Goal: Transaction & Acquisition: Book appointment/travel/reservation

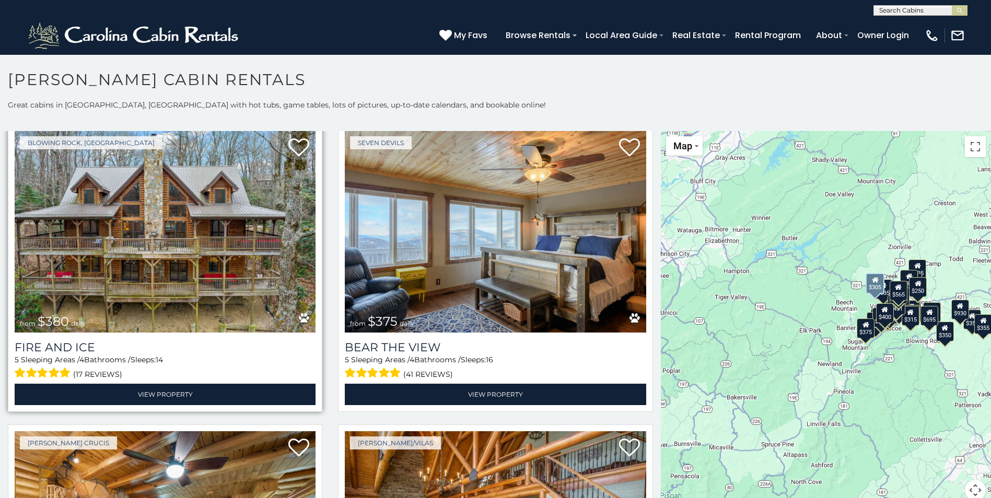
scroll to position [3030, 0]
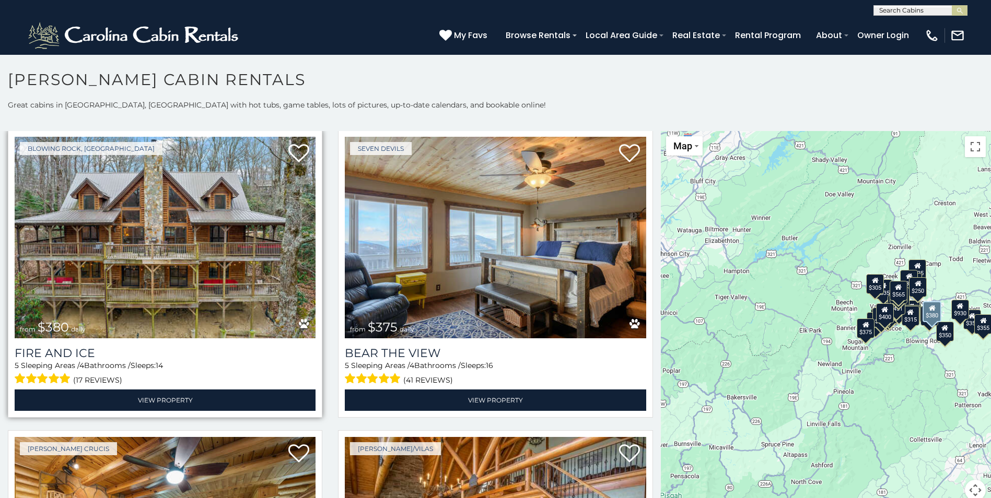
click at [180, 220] on img at bounding box center [165, 238] width 301 height 202
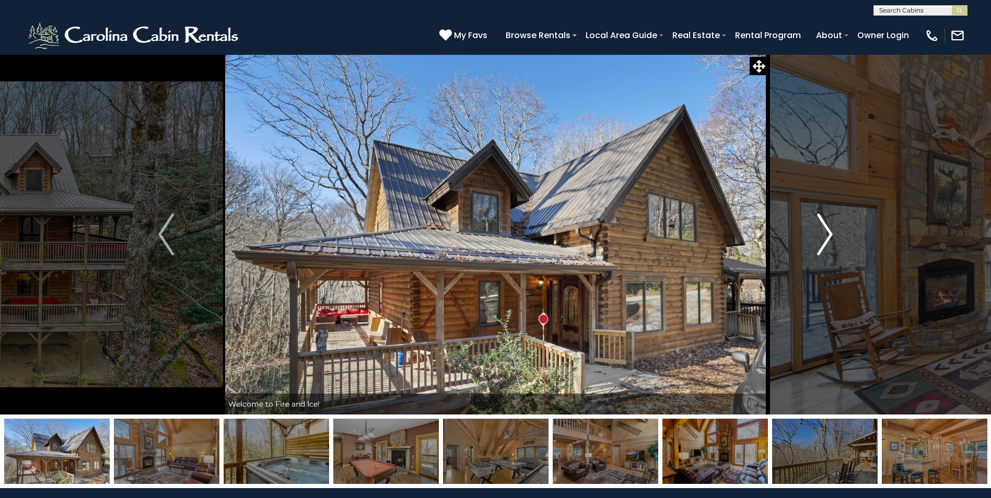
click at [820, 237] on img "Next" at bounding box center [825, 235] width 16 height 42
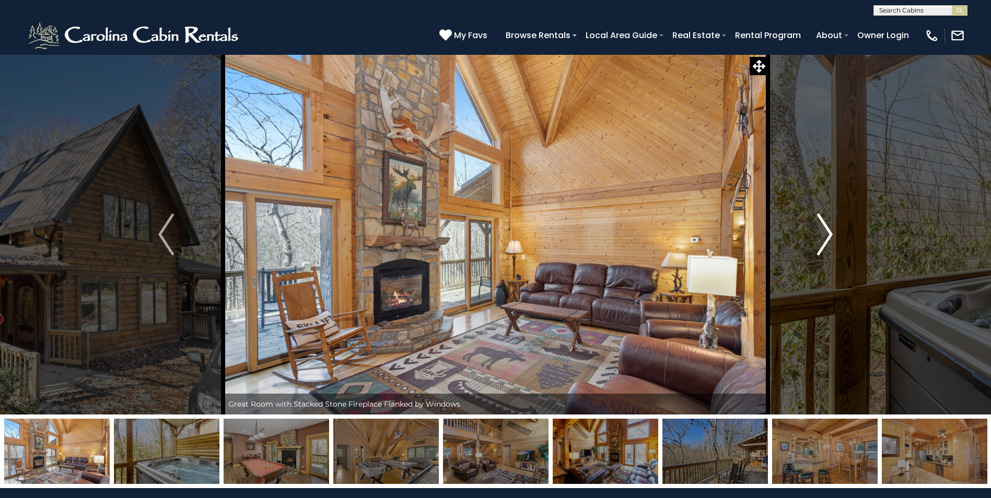
click at [821, 237] on img "Next" at bounding box center [825, 235] width 16 height 42
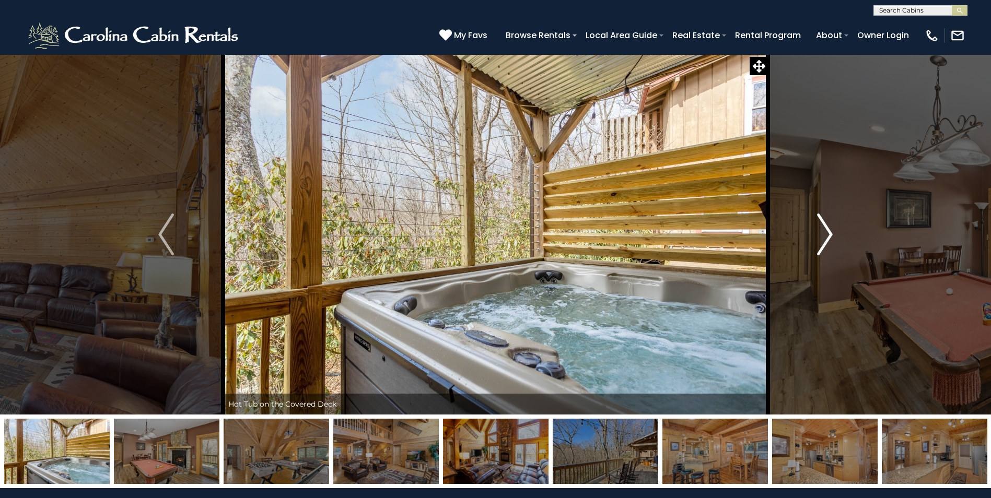
click at [822, 237] on img "Next" at bounding box center [825, 235] width 16 height 42
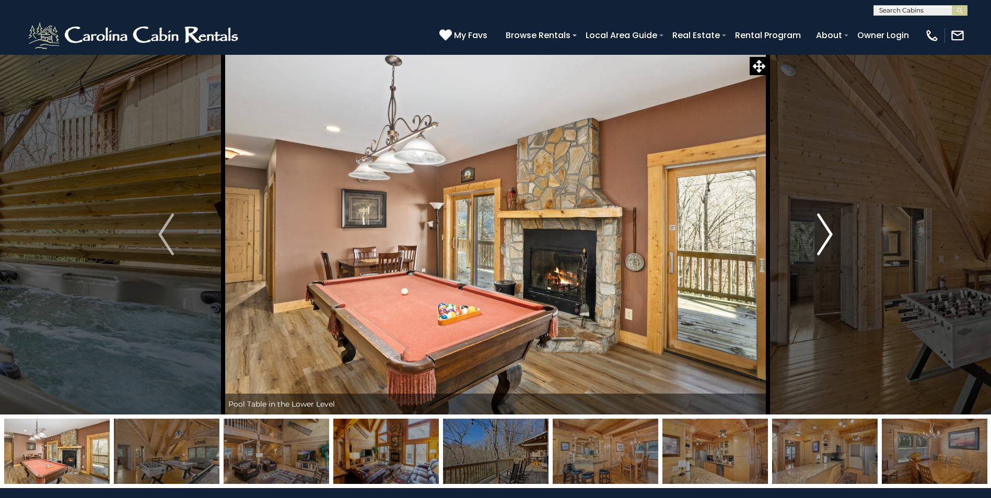
click at [822, 237] on img "Next" at bounding box center [825, 235] width 16 height 42
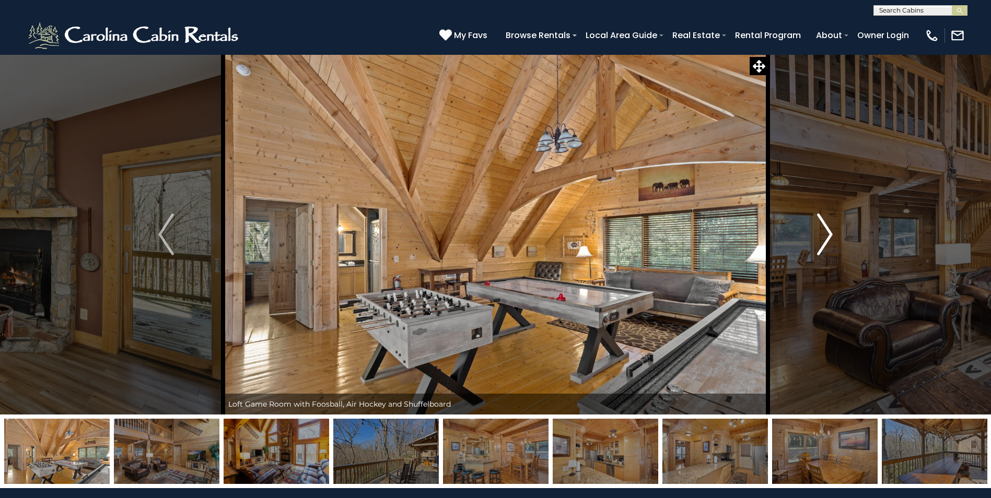
click at [822, 237] on img "Next" at bounding box center [825, 235] width 16 height 42
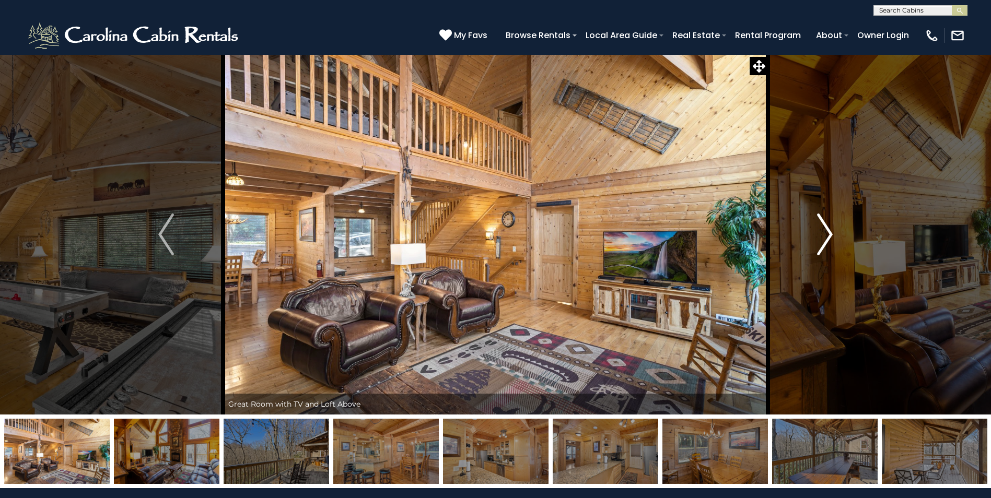
click at [822, 237] on img "Next" at bounding box center [825, 235] width 16 height 42
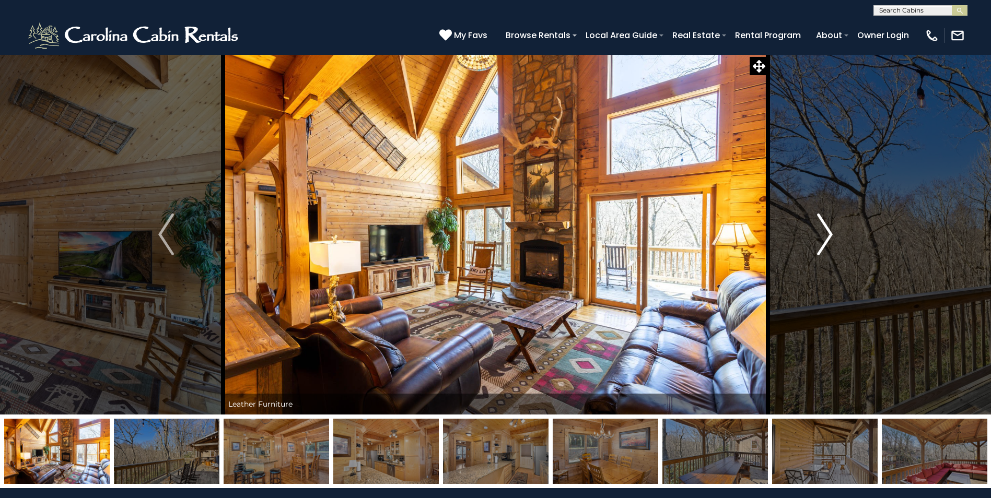
click at [822, 237] on img "Next" at bounding box center [825, 235] width 16 height 42
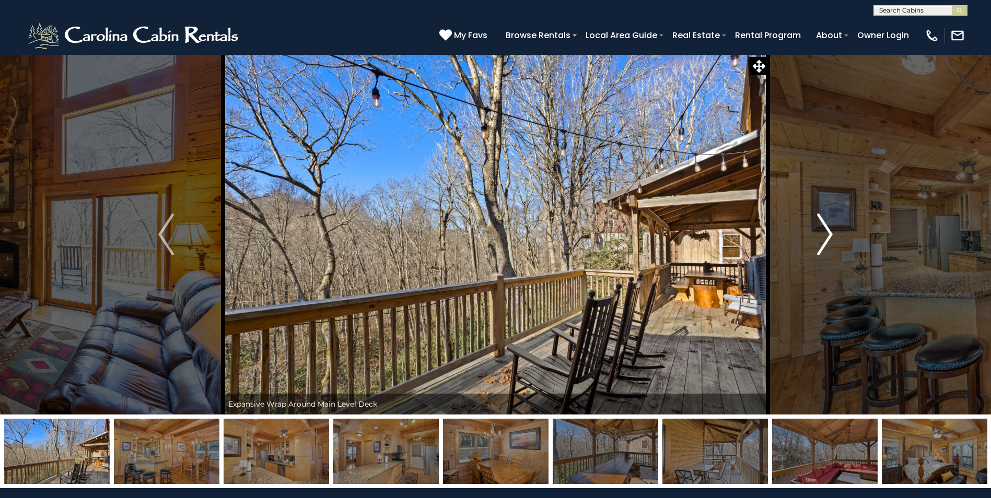
click at [822, 237] on img "Next" at bounding box center [825, 235] width 16 height 42
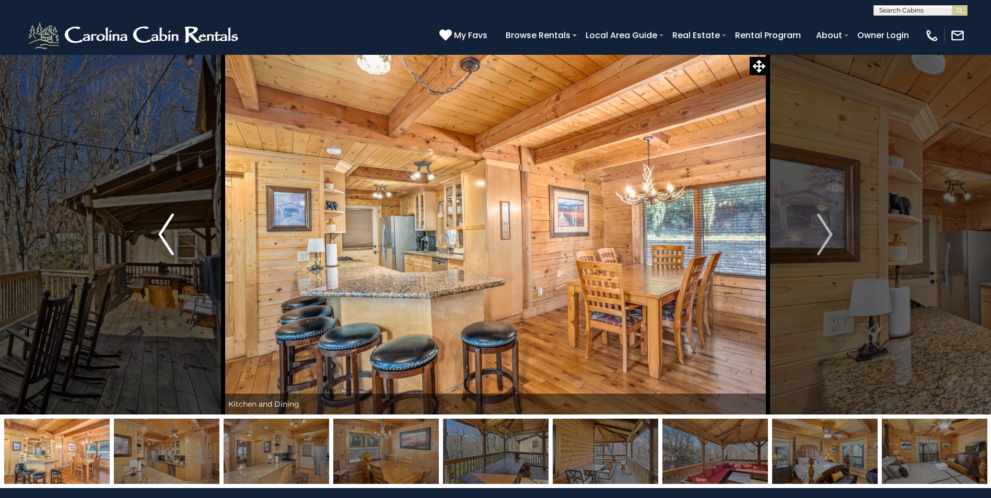
click at [164, 247] on img "Previous" at bounding box center [166, 235] width 16 height 42
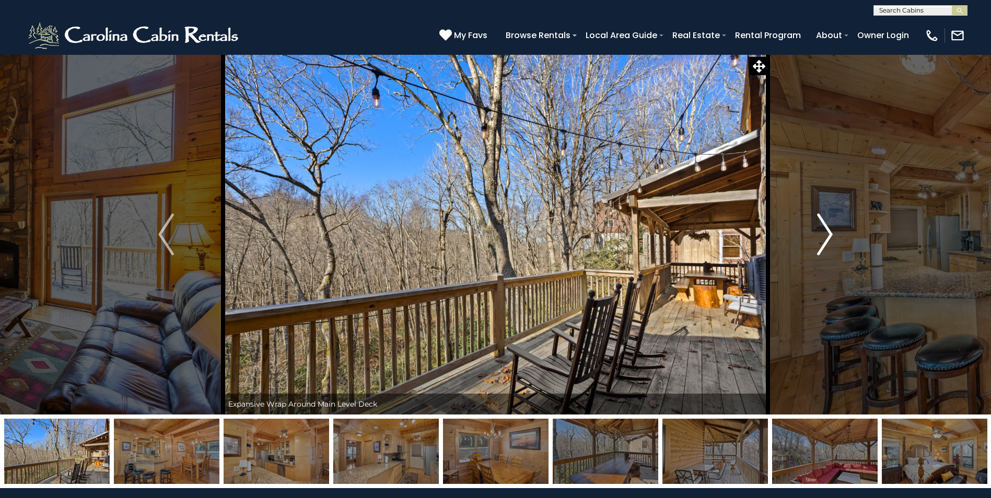
click at [822, 228] on img "Next" at bounding box center [825, 235] width 16 height 42
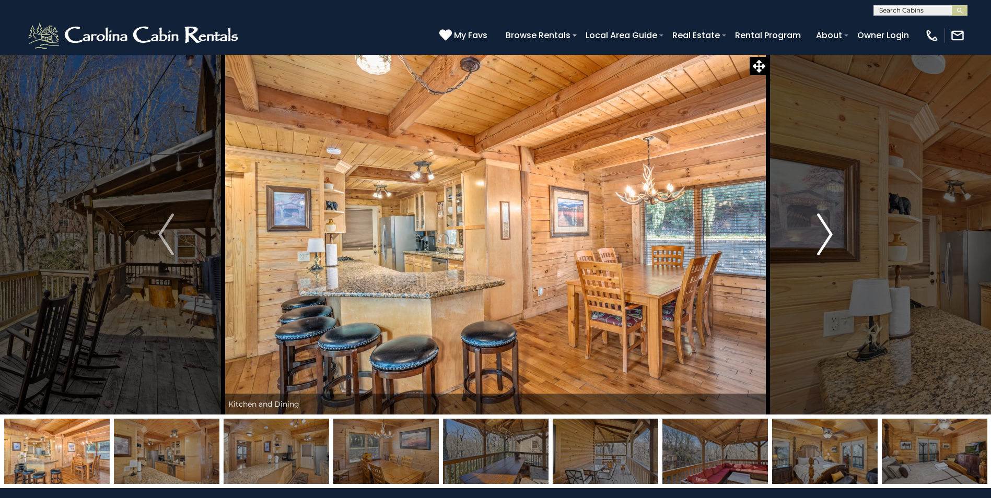
click at [823, 228] on img "Next" at bounding box center [825, 235] width 16 height 42
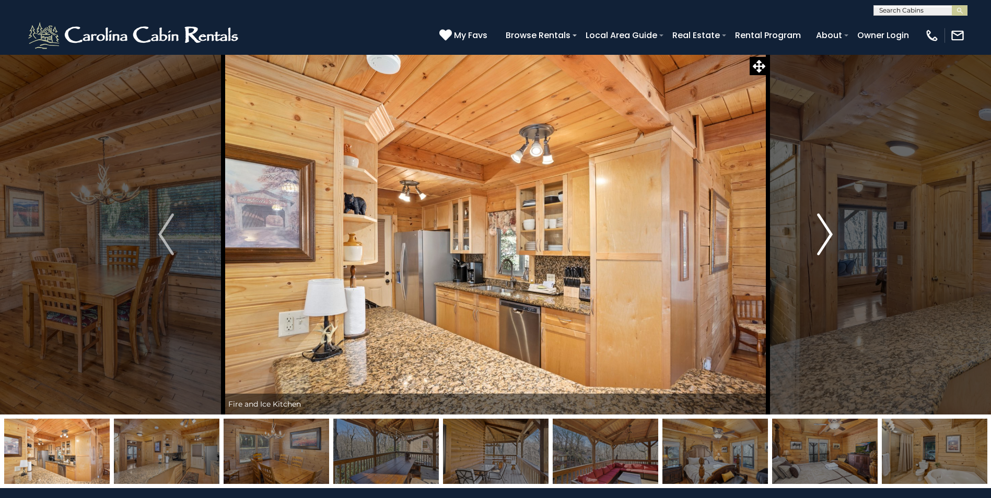
click at [824, 229] on img "Next" at bounding box center [825, 235] width 16 height 42
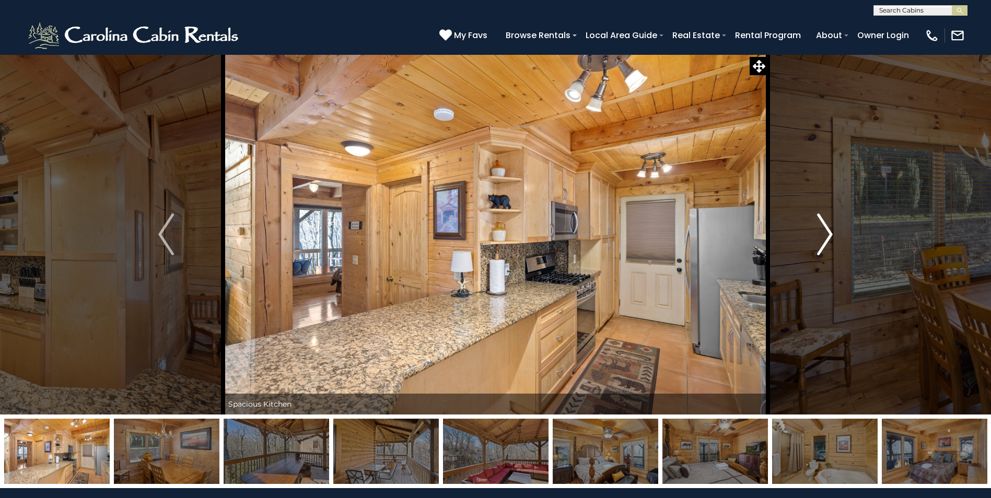
click at [824, 229] on img "Next" at bounding box center [825, 235] width 16 height 42
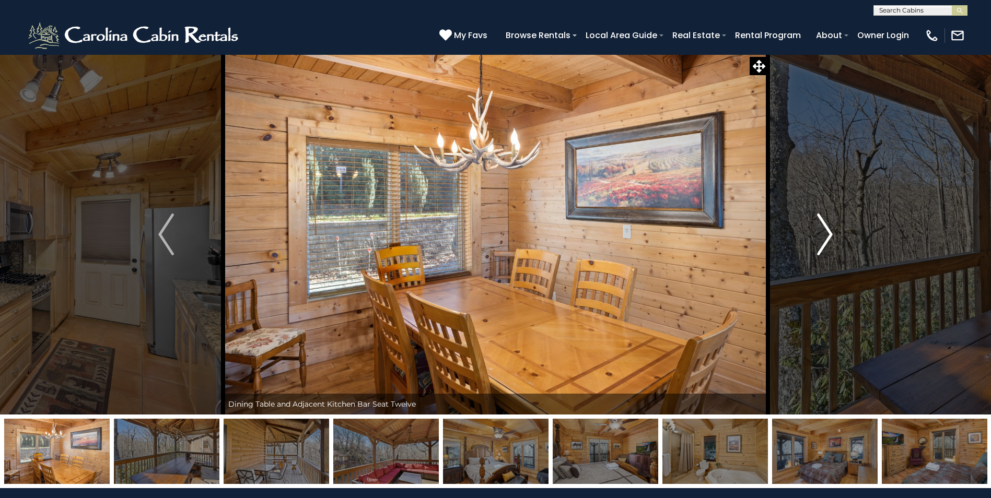
click at [825, 229] on img "Next" at bounding box center [825, 235] width 16 height 42
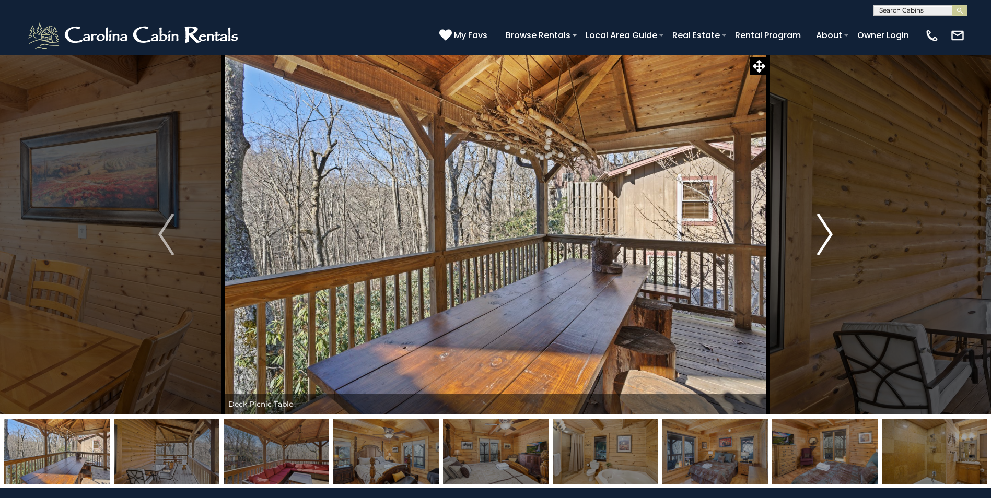
click at [826, 229] on img "Next" at bounding box center [825, 235] width 16 height 42
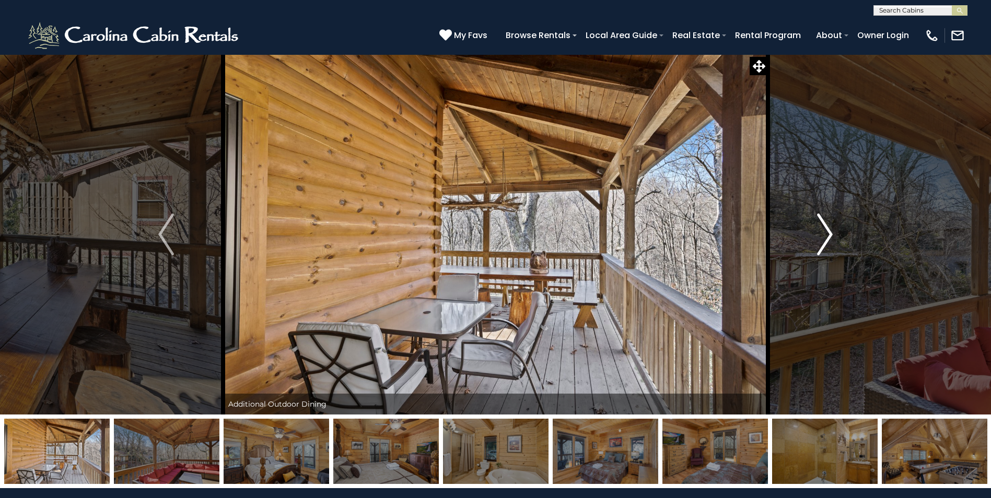
click at [826, 229] on img "Next" at bounding box center [825, 235] width 16 height 42
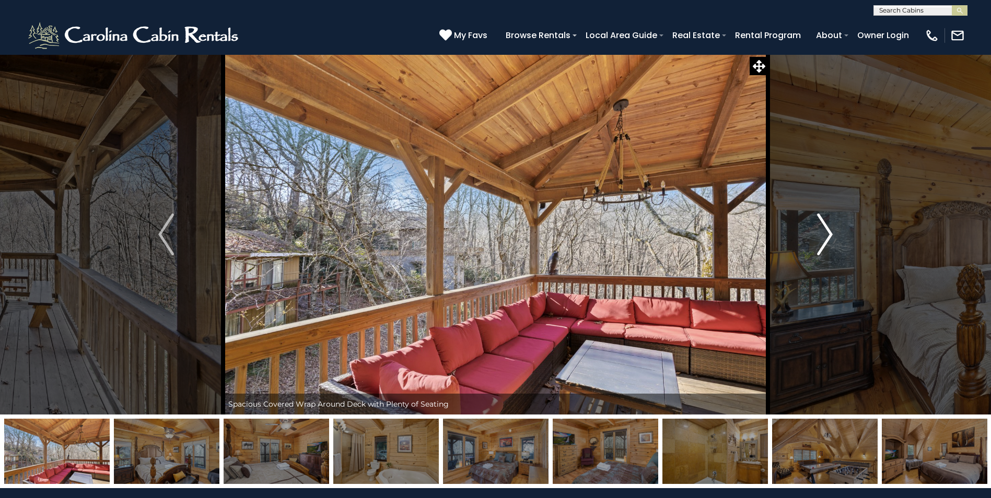
click at [827, 230] on img "Next" at bounding box center [825, 235] width 16 height 42
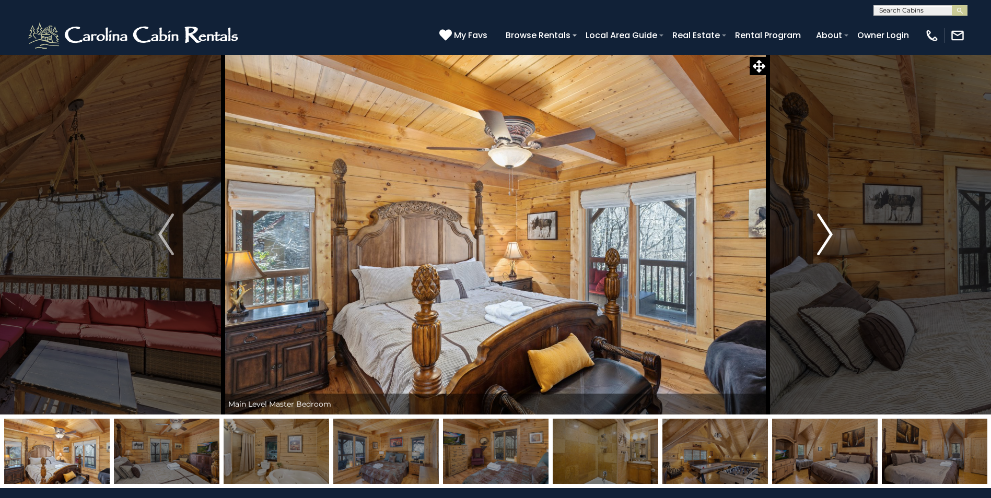
click at [827, 230] on img "Next" at bounding box center [825, 235] width 16 height 42
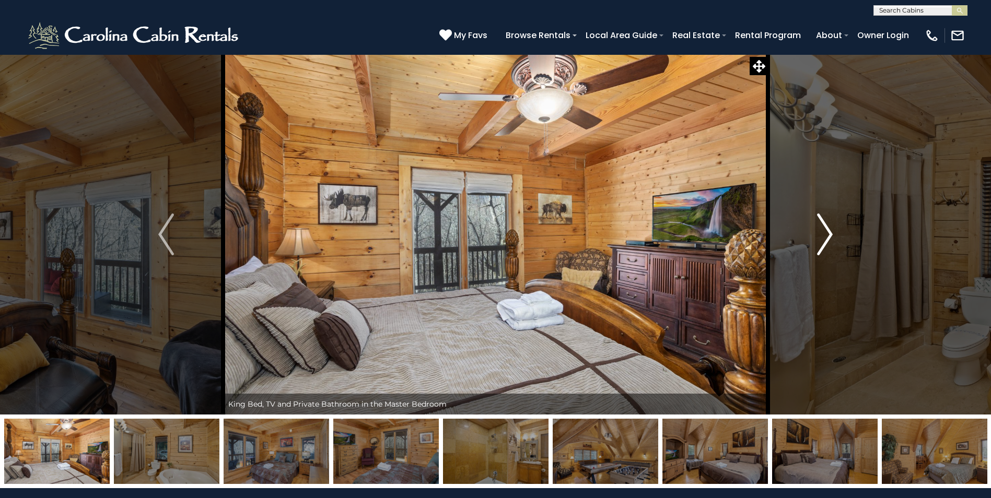
click at [828, 230] on img "Next" at bounding box center [825, 235] width 16 height 42
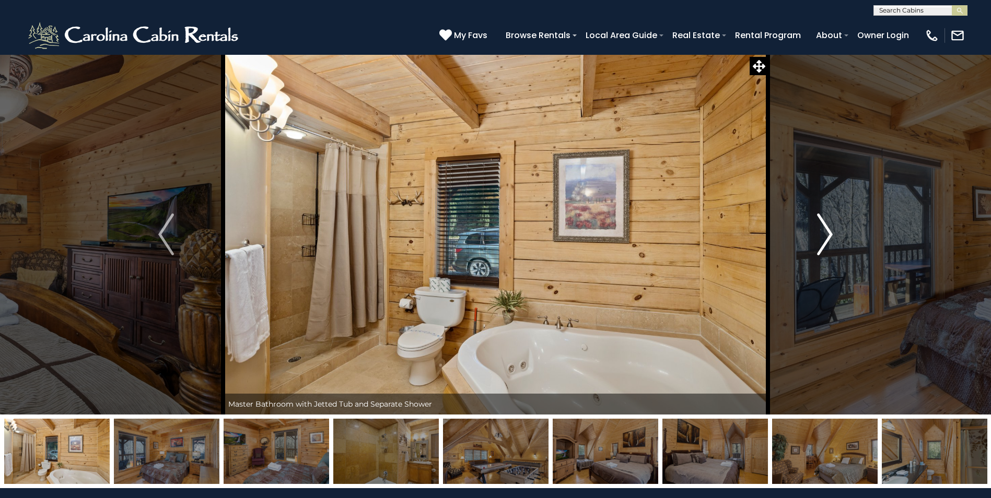
click at [828, 230] on img "Next" at bounding box center [825, 235] width 16 height 42
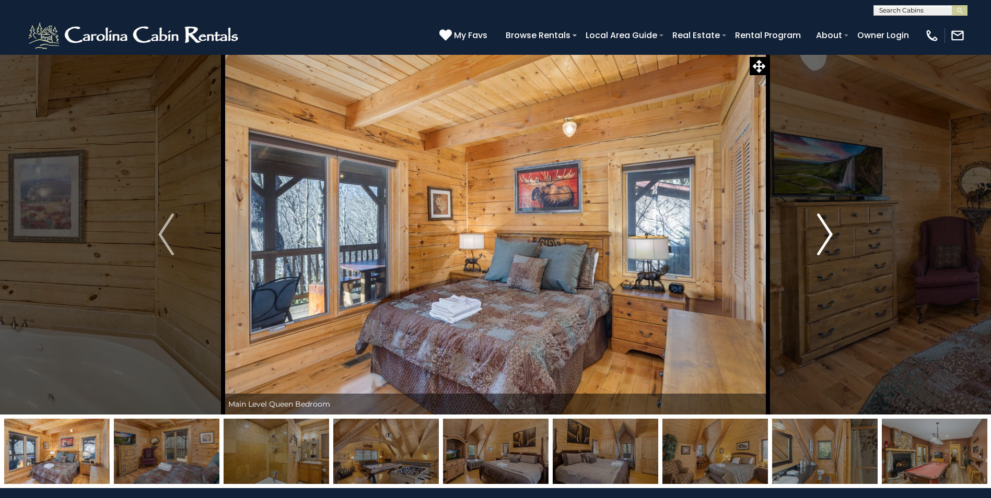
click at [829, 230] on img "Next" at bounding box center [825, 235] width 16 height 42
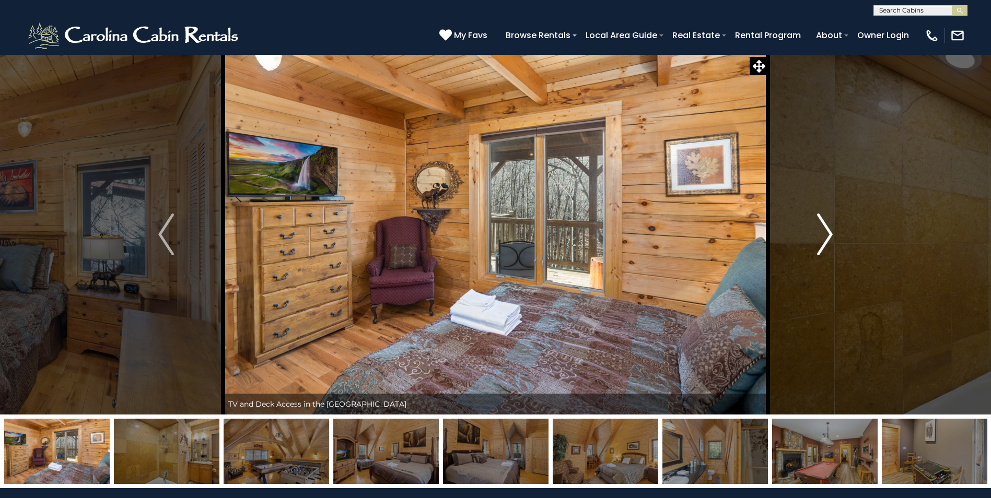
click at [829, 230] on img "Next" at bounding box center [825, 235] width 16 height 42
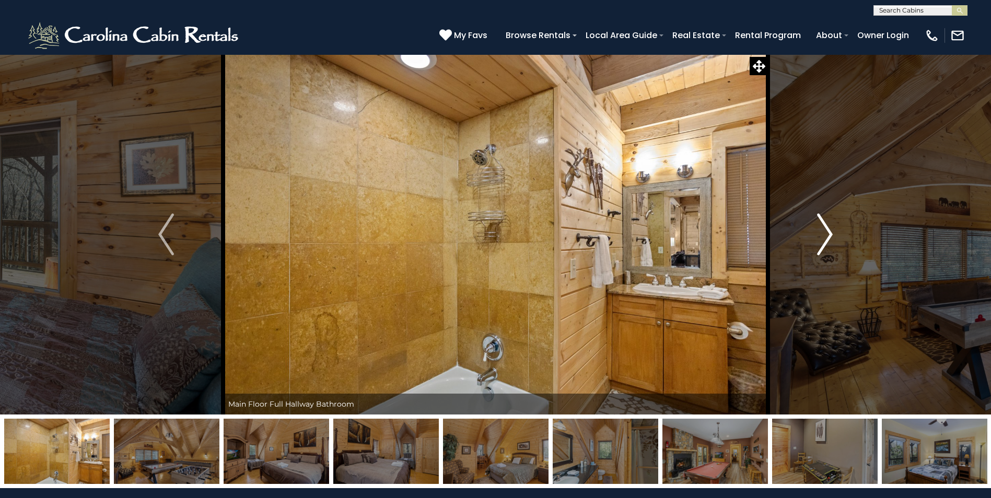
click at [829, 230] on img "Next" at bounding box center [825, 235] width 16 height 42
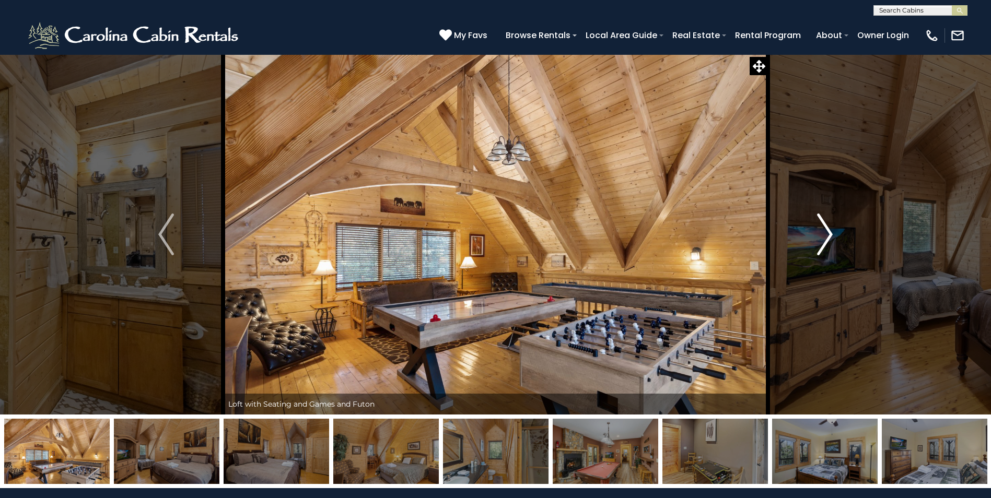
click at [830, 230] on img "Next" at bounding box center [825, 235] width 16 height 42
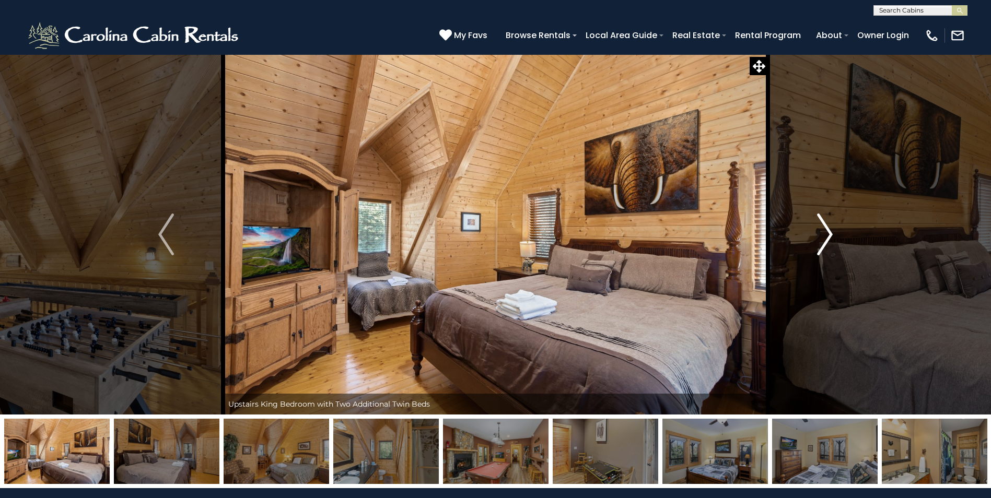
click at [833, 230] on img "Next" at bounding box center [825, 235] width 16 height 42
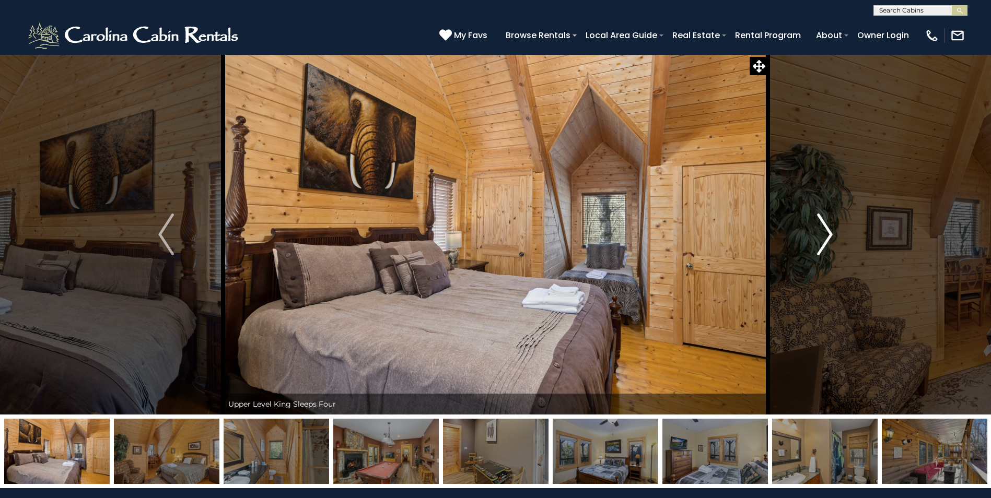
click at [833, 230] on img "Next" at bounding box center [825, 235] width 16 height 42
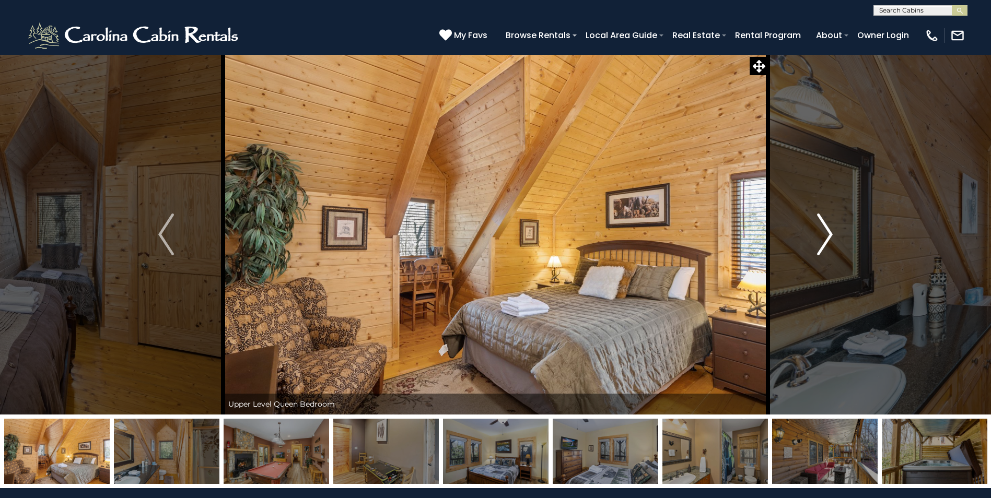
click at [833, 230] on img "Next" at bounding box center [825, 235] width 16 height 42
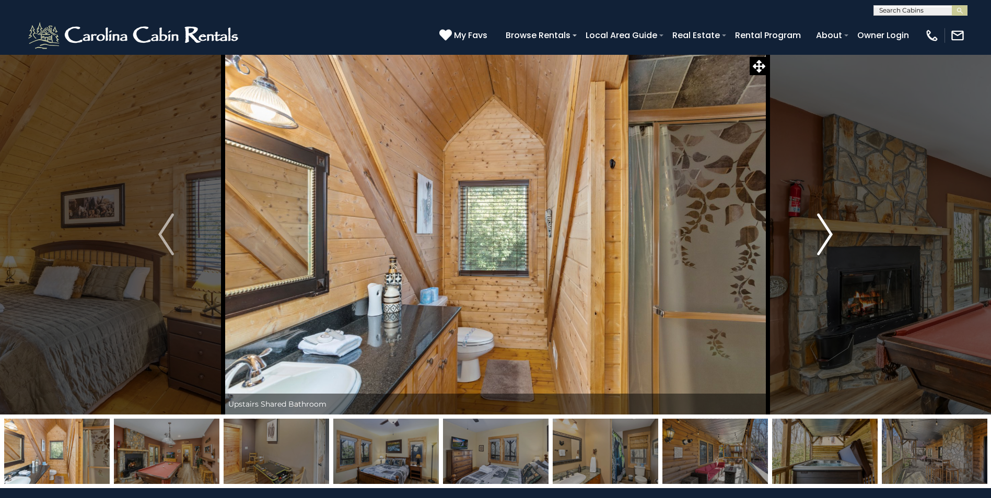
click at [833, 230] on img "Next" at bounding box center [825, 235] width 16 height 42
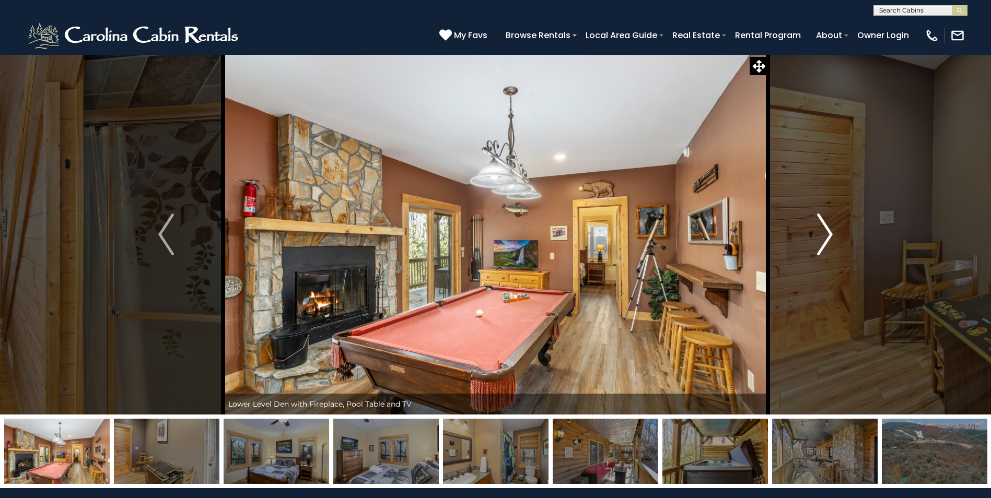
click at [833, 230] on img "Next" at bounding box center [825, 235] width 16 height 42
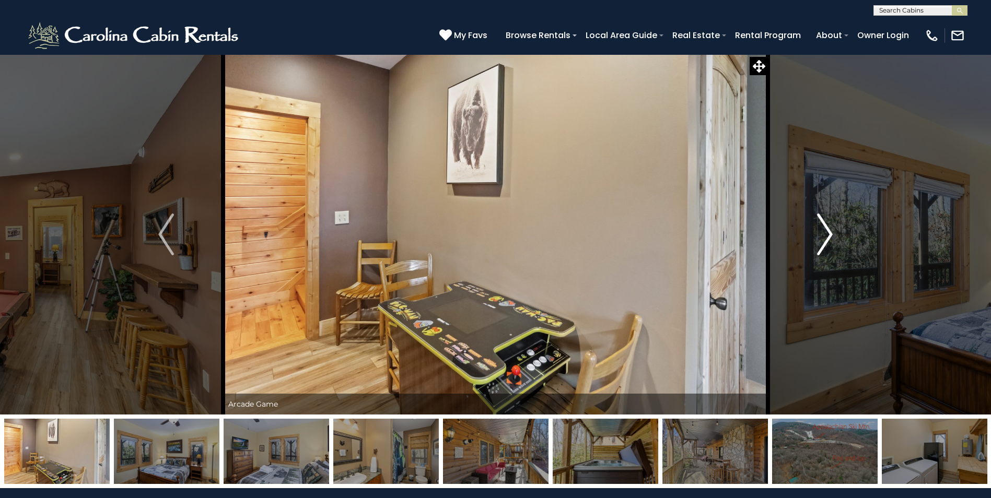
click at [833, 230] on img "Next" at bounding box center [825, 235] width 16 height 42
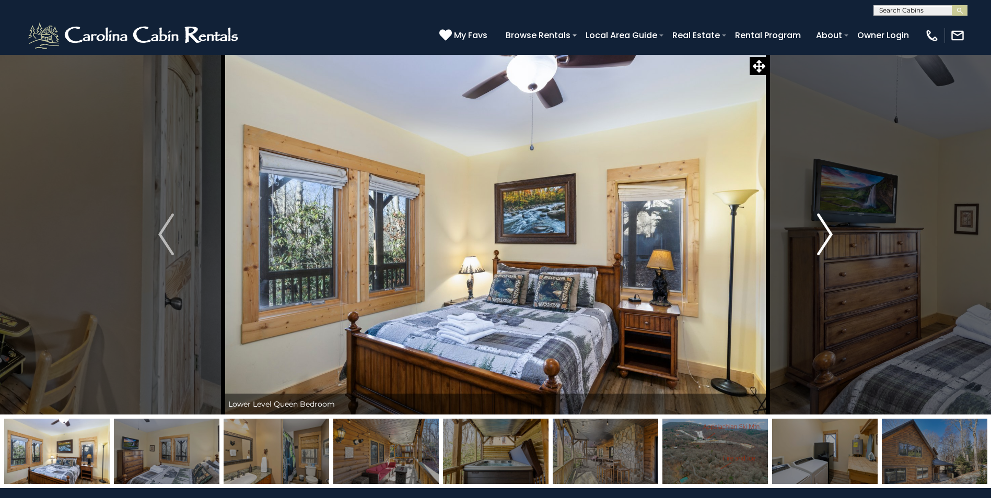
click at [833, 230] on img "Next" at bounding box center [825, 235] width 16 height 42
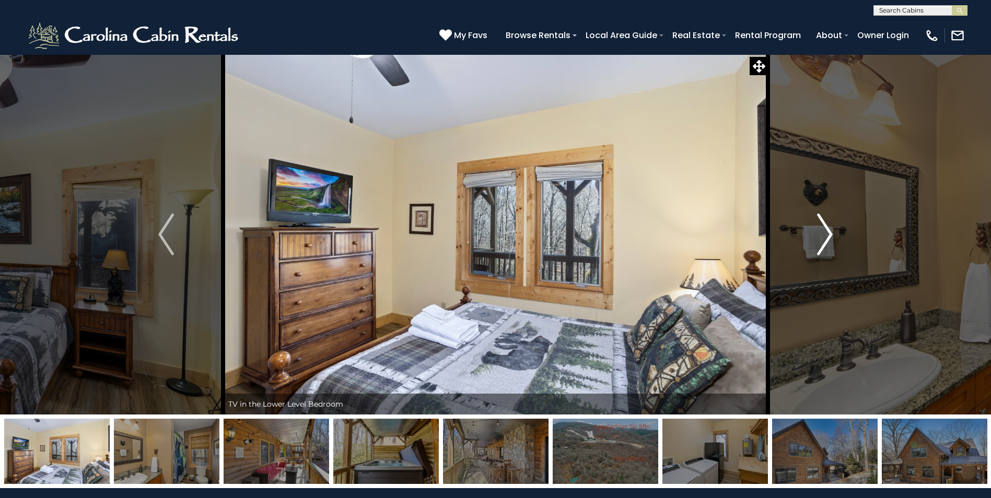
click at [833, 231] on button "Next" at bounding box center [825, 234] width 114 height 361
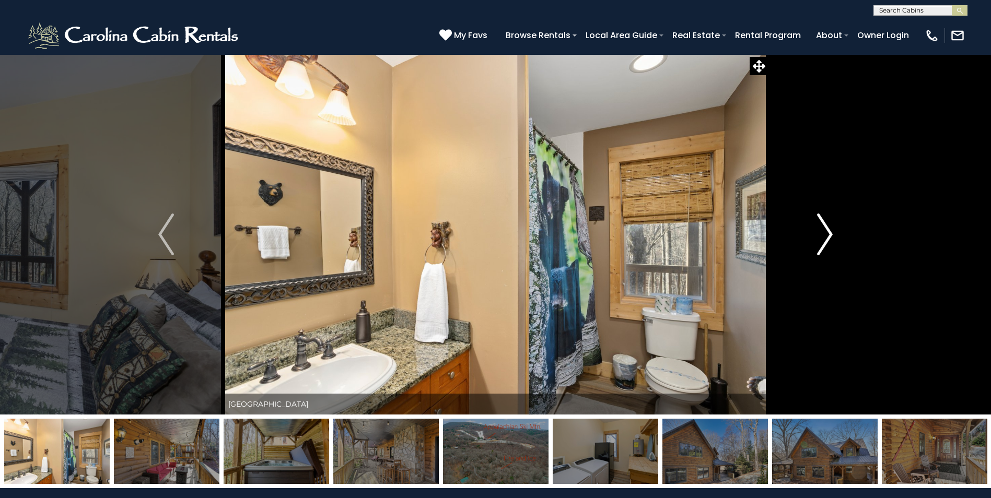
click at [833, 231] on button "Next" at bounding box center [825, 234] width 114 height 361
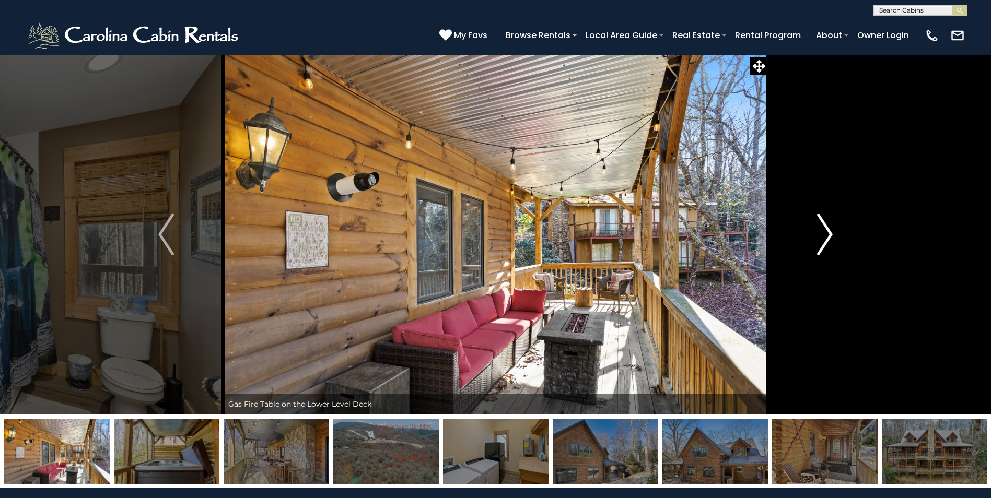
click at [833, 231] on button "Next" at bounding box center [825, 234] width 114 height 361
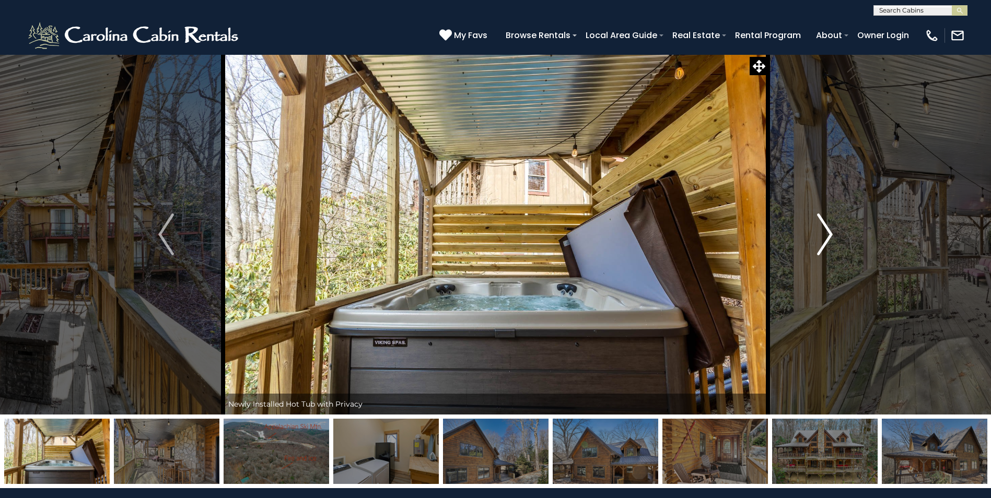
click at [833, 231] on button "Next" at bounding box center [825, 234] width 114 height 361
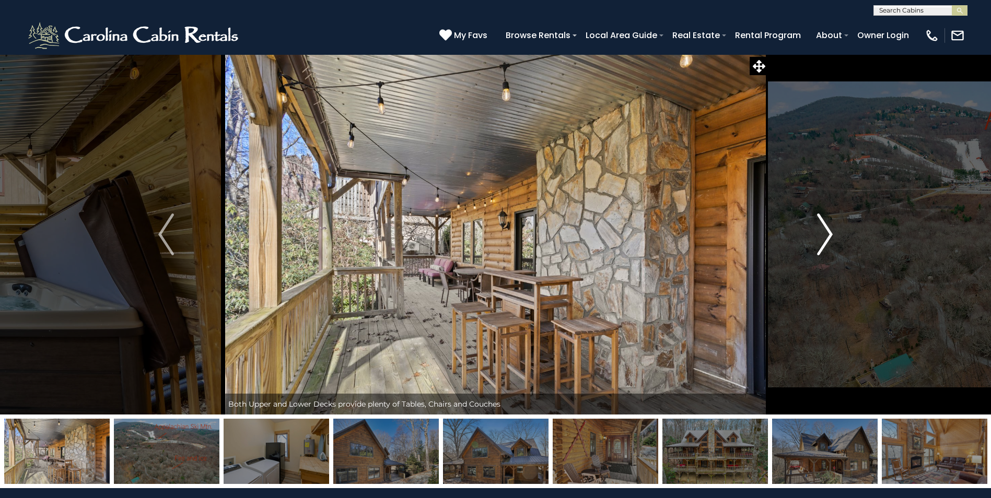
click at [833, 231] on button "Next" at bounding box center [825, 234] width 114 height 361
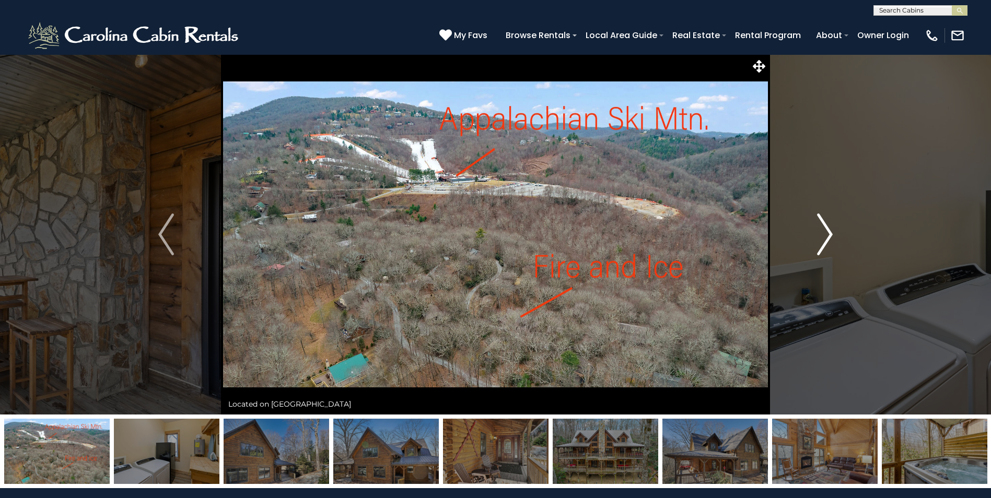
click at [833, 231] on button "Next" at bounding box center [825, 234] width 114 height 361
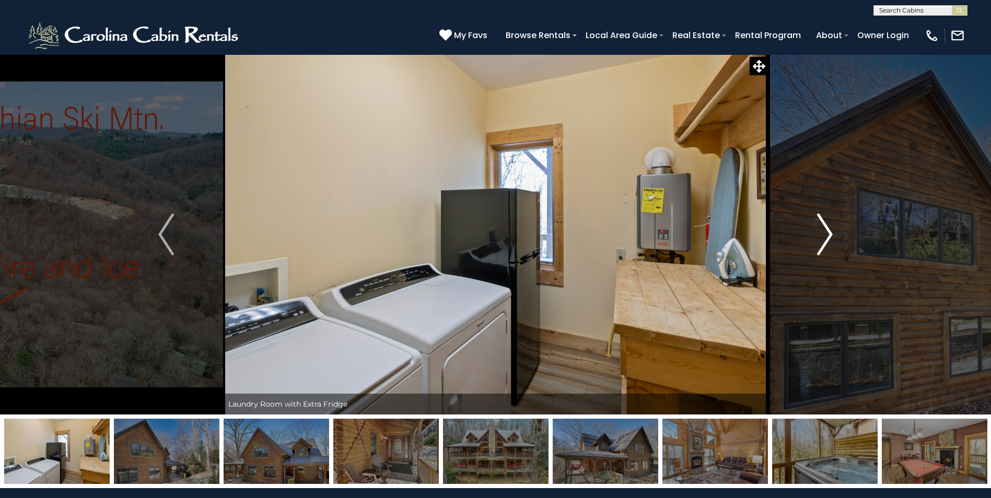
click at [833, 231] on button "Next" at bounding box center [825, 234] width 114 height 361
